Goal: Task Accomplishment & Management: Manage account settings

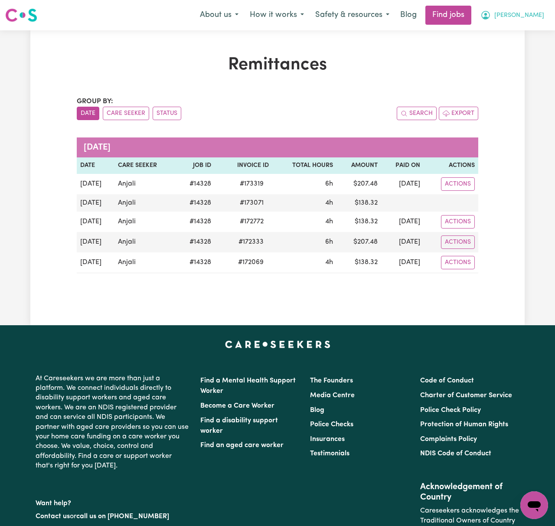
click at [528, 16] on span "[PERSON_NAME]" at bounding box center [519, 16] width 50 height 10
click at [546, 59] on link "Logout" at bounding box center [515, 66] width 68 height 16
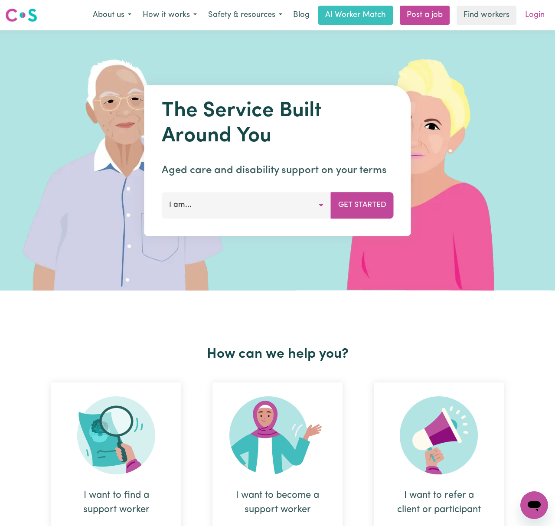
click at [538, 15] on link "Login" at bounding box center [535, 15] width 30 height 19
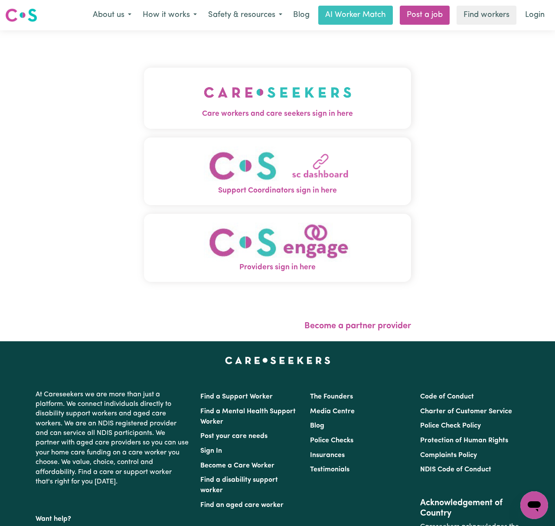
click at [241, 82] on img "Care workers and care seekers sign in here" at bounding box center [278, 92] width 148 height 32
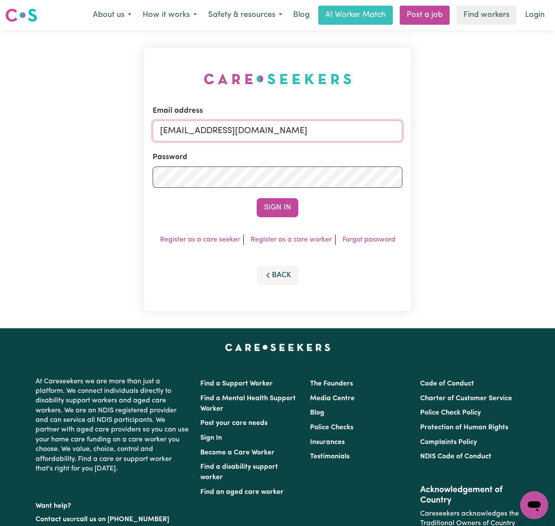
click at [209, 134] on input "[EMAIL_ADDRESS][DOMAIN_NAME]" at bounding box center [278, 131] width 250 height 21
drag, startPoint x: 236, startPoint y: 125, endPoint x: 496, endPoint y: 130, distance: 260.2
click at [496, 130] on div "Email address [EMAIL_ADDRESS][DOMAIN_NAME] Password Sign In Register as a care …" at bounding box center [277, 179] width 555 height 298
type input "[EMAIL_ADDRESS][DOMAIN_NAME]"
click at [257, 198] on button "Sign In" at bounding box center [278, 207] width 42 height 19
